Goal: Information Seeking & Learning: Find specific fact

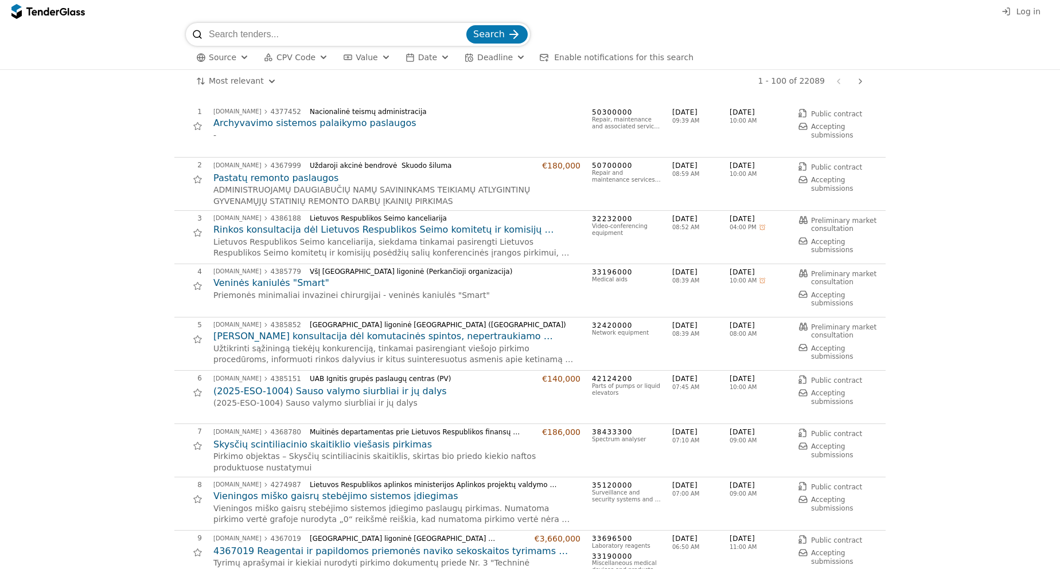
click at [288, 28] on input "search" at bounding box center [336, 34] width 255 height 23
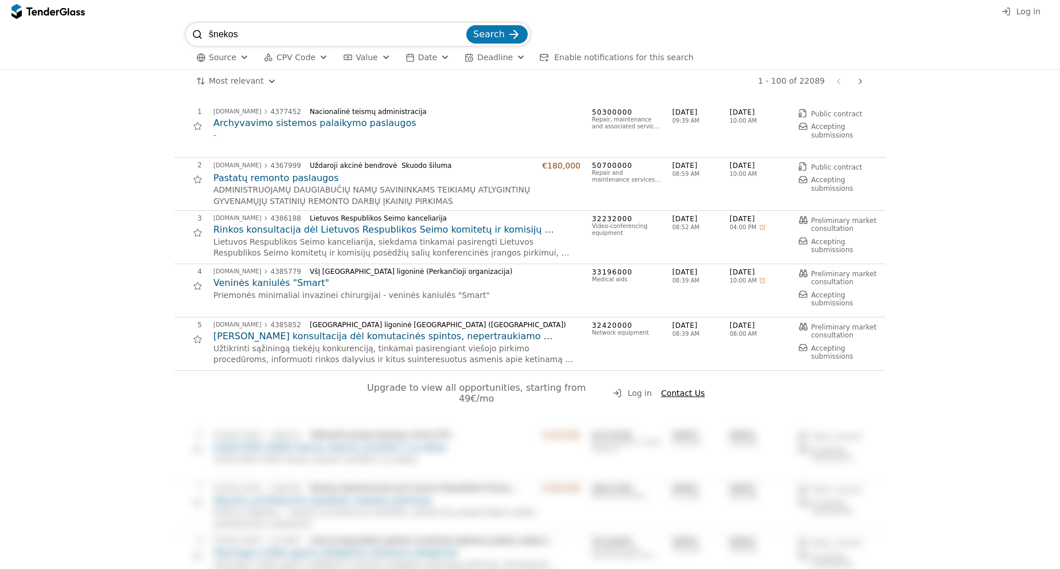
type input "šnekos"
click at [466, 25] on button "Search" at bounding box center [496, 34] width 61 height 18
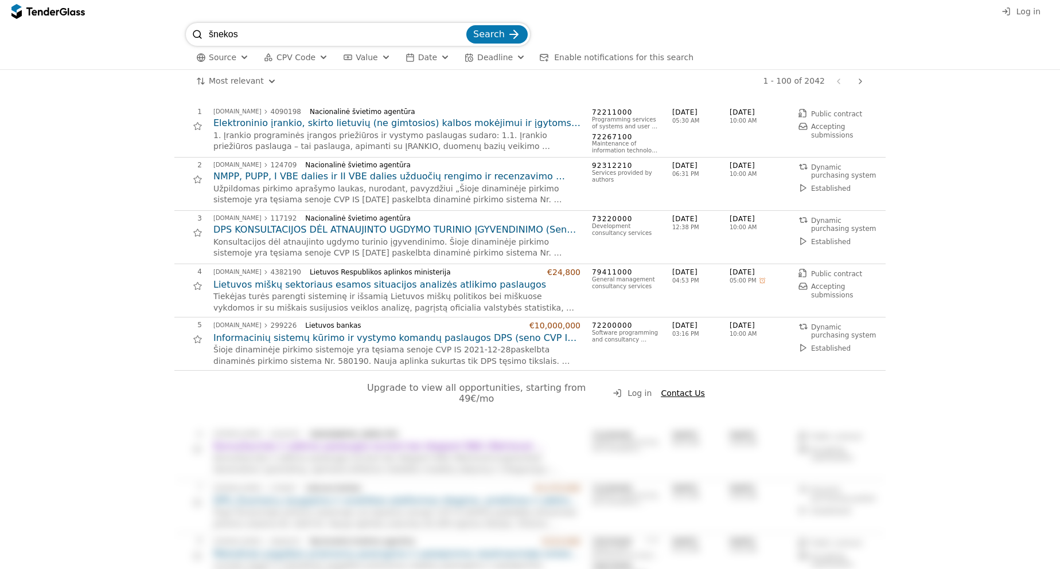
click at [288, 36] on input "šnekos" at bounding box center [336, 34] width 255 height 23
type input "šnekos atpažinimas"
click at [466, 25] on button "Search" at bounding box center [496, 34] width 61 height 18
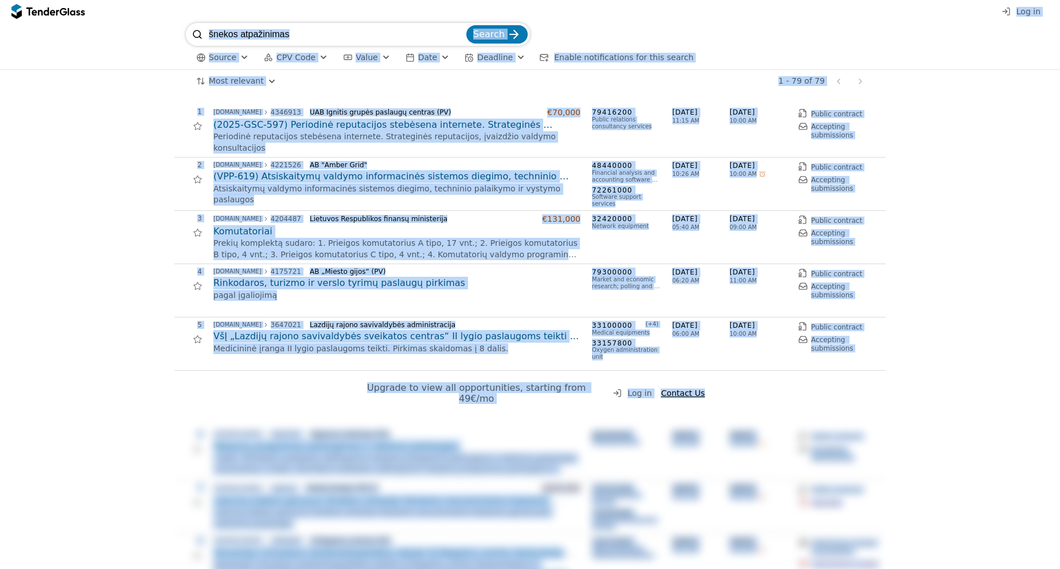
click at [288, 36] on input "šnekos atpažinimas" at bounding box center [336, 34] width 255 height 23
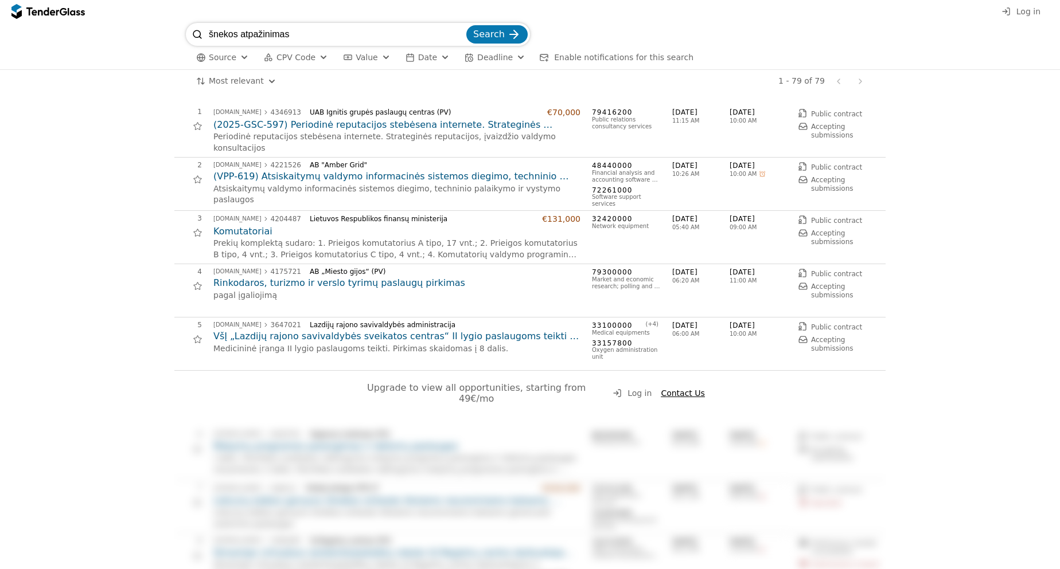
click at [351, 36] on input "šnekos atpažinimas" at bounding box center [336, 34] width 255 height 23
click at [515, 28] on div "submit" at bounding box center [513, 34] width 45 height 45
